Goal: Task Accomplishment & Management: Complete application form

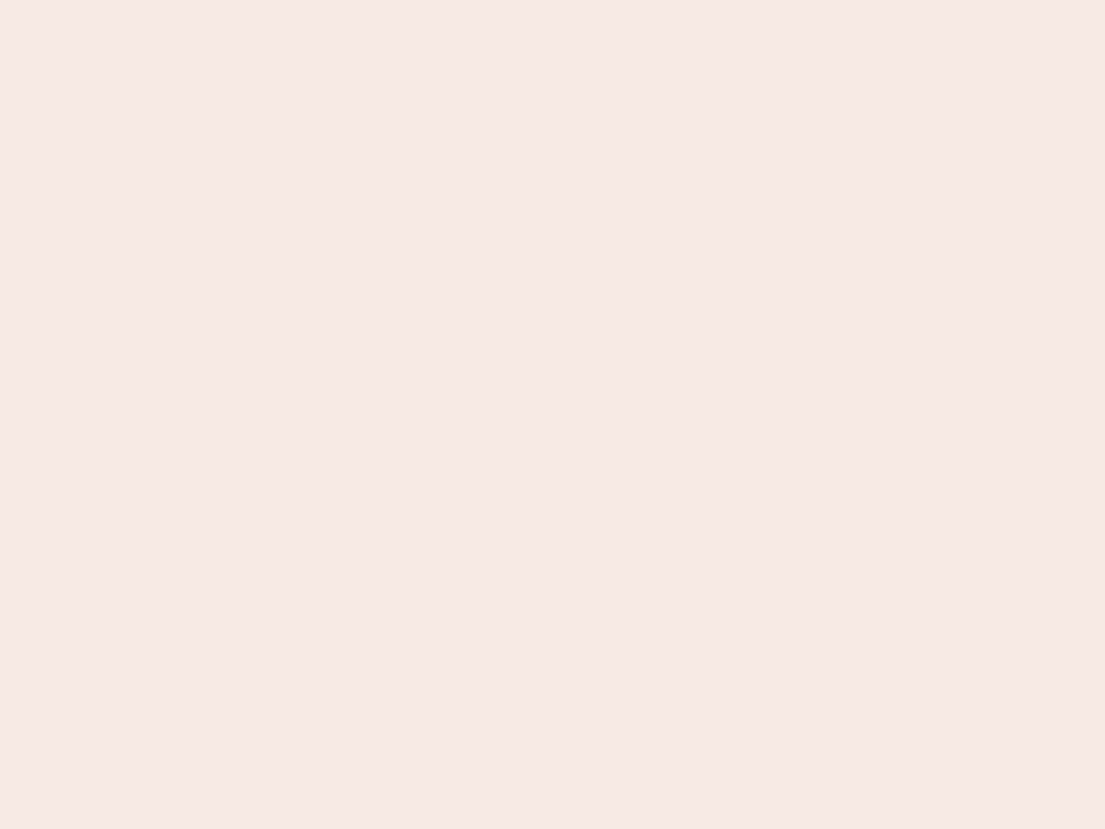
click at [553, 415] on nb-app "Almost there Thank you for registering for Newbook. Your account is under revie…" at bounding box center [552, 414] width 1105 height 829
click at [553, 0] on nb-app "Almost there Thank you for registering for Newbook. Your account is under revie…" at bounding box center [552, 414] width 1105 height 829
click at [591, 0] on nb-app "Almost there Thank you for registering for Newbook. Your account is under revie…" at bounding box center [552, 414] width 1105 height 829
click at [553, 415] on nb-app "Almost there Thank you for registering for Newbook. Your account is under revie…" at bounding box center [552, 414] width 1105 height 829
click at [553, 0] on nb-app "Almost there Thank you for registering for Newbook. Your account is under revie…" at bounding box center [552, 414] width 1105 height 829
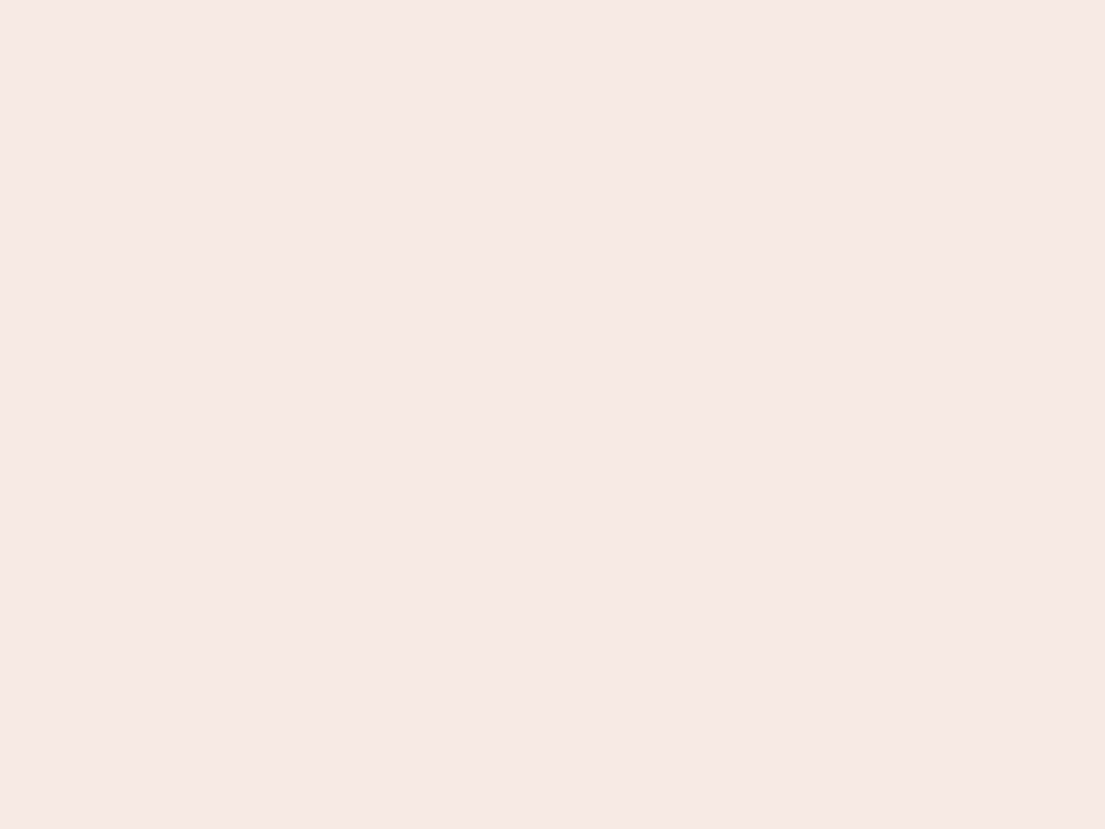
click at [386, 0] on nb-app "Almost there Thank you for registering for Newbook. Your account is under revie…" at bounding box center [552, 414] width 1105 height 829
click at [553, 415] on nb-app "Almost there Thank you for registering for Newbook. Your account is under revie…" at bounding box center [552, 414] width 1105 height 829
click at [553, 0] on nb-app "Almost there Thank you for registering for Newbook. Your account is under revie…" at bounding box center [552, 414] width 1105 height 829
click at [386, 0] on nb-app "Almost there Thank you for registering for Newbook. Your account is under revie…" at bounding box center [552, 414] width 1105 height 829
click at [553, 415] on nb-app "Almost there Thank you for registering for Newbook. Your account is under revie…" at bounding box center [552, 414] width 1105 height 829
